Goal: Navigation & Orientation: Find specific page/section

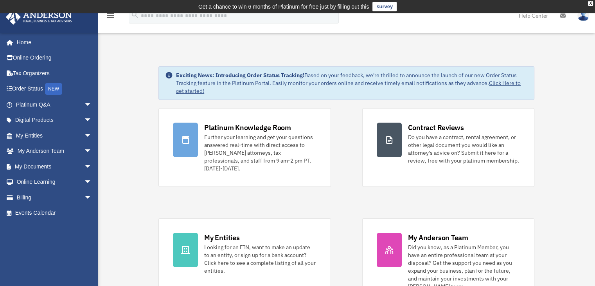
click at [110, 16] on icon "menu" at bounding box center [110, 15] width 9 height 9
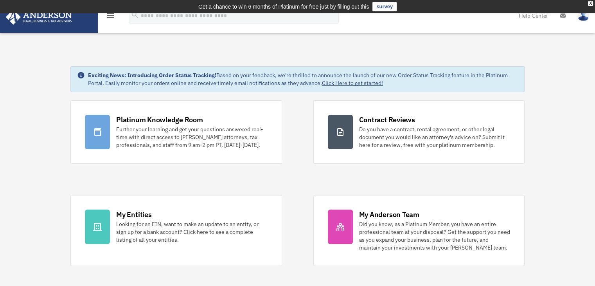
click at [111, 15] on icon "menu" at bounding box center [110, 15] width 9 height 9
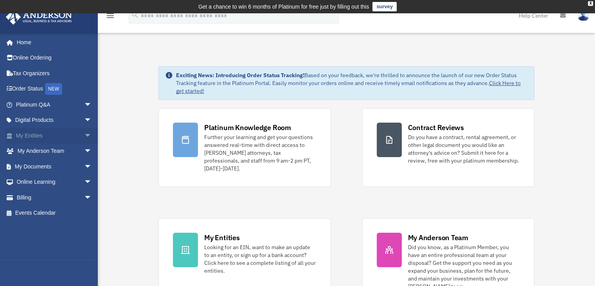
click at [84, 135] on span "arrow_drop_down" at bounding box center [92, 136] width 16 height 16
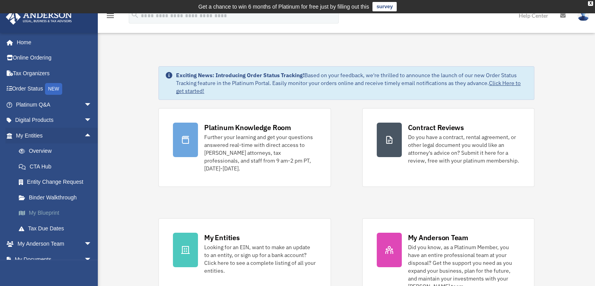
click at [44, 214] on link "My Blueprint" at bounding box center [57, 213] width 93 height 16
click at [48, 212] on link "My Blueprint" at bounding box center [57, 213] width 93 height 16
click at [48, 213] on link "My Blueprint" at bounding box center [57, 213] width 93 height 16
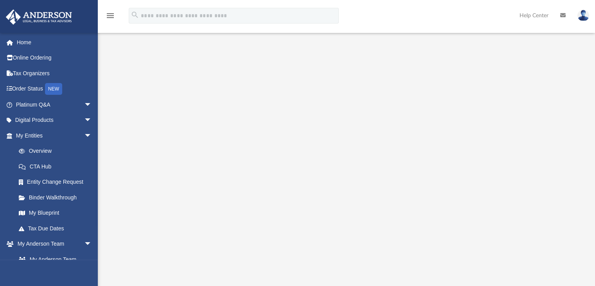
scroll to position [39, 0]
click at [50, 198] on link "Binder Walkthrough" at bounding box center [57, 197] width 93 height 16
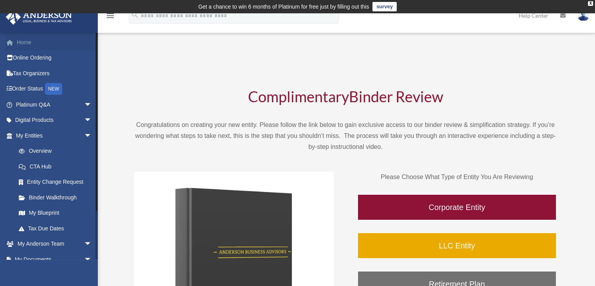
click at [25, 43] on link "Home" at bounding box center [54, 42] width 98 height 16
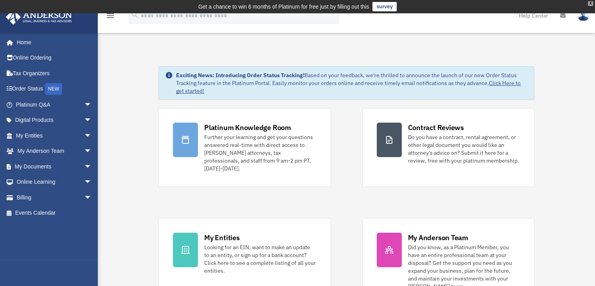
click at [591, 3] on div "X" at bounding box center [590, 3] width 5 height 5
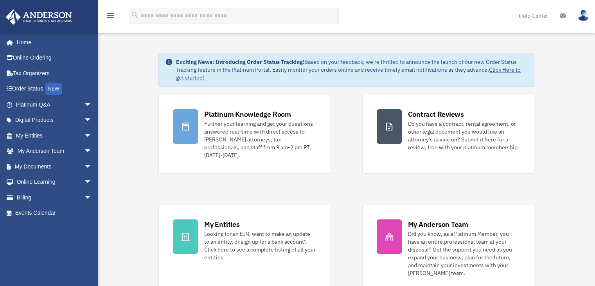
click at [585, 15] on img at bounding box center [584, 15] width 12 height 11
click at [536, 16] on link "Help Center" at bounding box center [533, 15] width 41 height 31
click at [537, 16] on link "Help Center" at bounding box center [533, 15] width 41 height 31
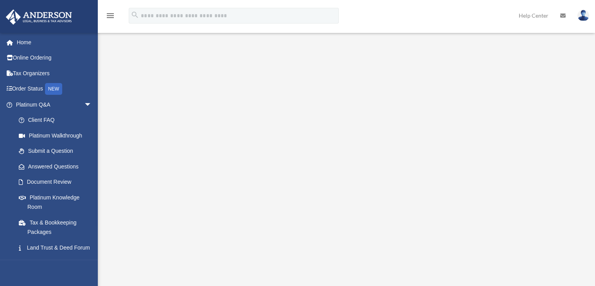
click at [537, 16] on link "Help Center" at bounding box center [533, 15] width 41 height 31
click at [564, 15] on icon at bounding box center [562, 15] width 5 height 5
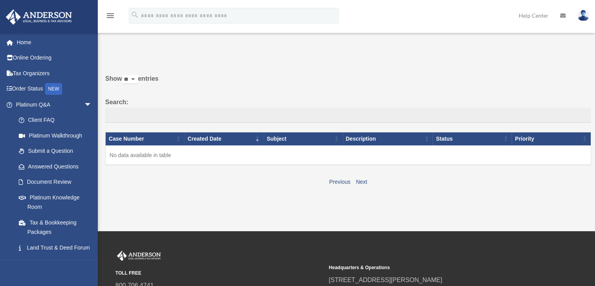
click at [110, 14] on icon "menu" at bounding box center [110, 15] width 9 height 9
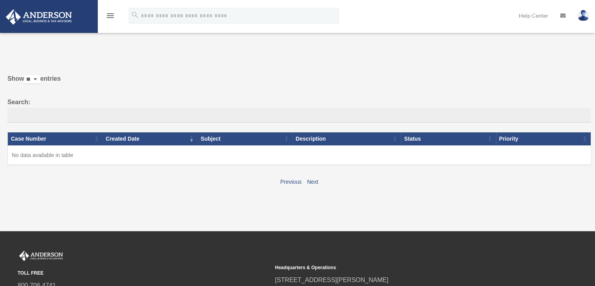
click at [108, 14] on icon "menu" at bounding box center [110, 15] width 9 height 9
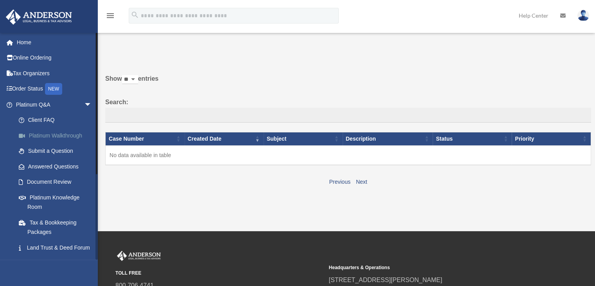
click at [45, 133] on link "Platinum Walkthrough" at bounding box center [57, 136] width 93 height 16
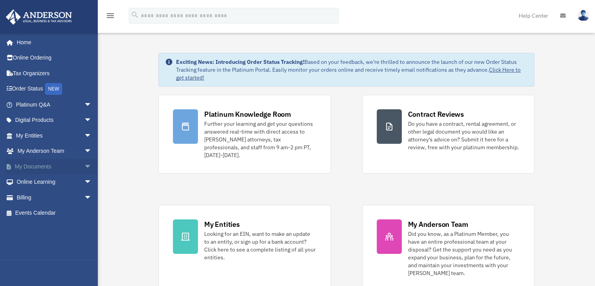
click at [84, 166] on span "arrow_drop_down" at bounding box center [92, 166] width 16 height 16
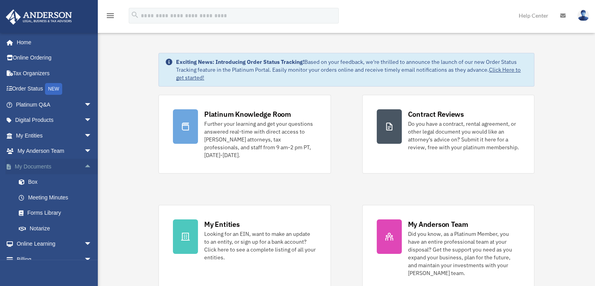
click at [84, 165] on span "arrow_drop_up" at bounding box center [92, 166] width 16 height 16
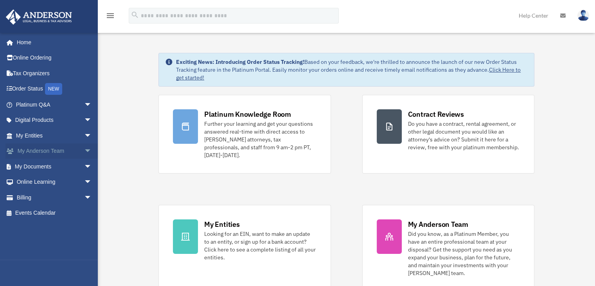
click at [84, 149] on span "arrow_drop_down" at bounding box center [92, 151] width 16 height 16
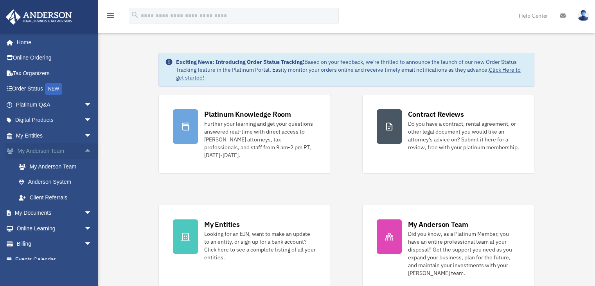
click at [84, 150] on span "arrow_drop_up" at bounding box center [92, 151] width 16 height 16
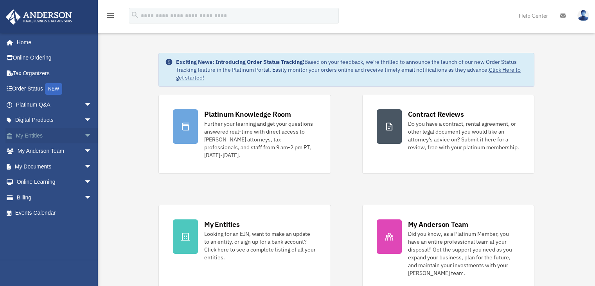
click at [84, 134] on span "arrow_drop_down" at bounding box center [92, 136] width 16 height 16
